Goal: Information Seeking & Learning: Learn about a topic

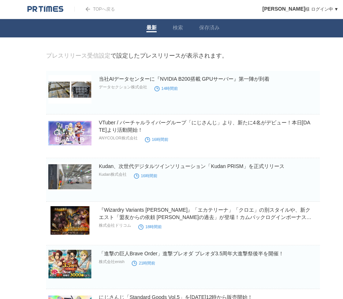
drag, startPoint x: 22, startPoint y: 106, endPoint x: 48, endPoint y: 97, distance: 28.0
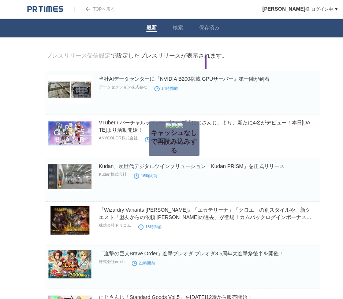
drag, startPoint x: 208, startPoint y: 75, endPoint x: 199, endPoint y: 88, distance: 16.6
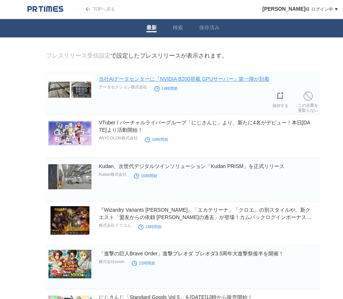
click at [192, 81] on link "当社AIデータセンターに『NVIDIA B200搭載 GPUサーバー』第一陣が到着" at bounding box center [184, 79] width 171 height 6
